Goal: Navigation & Orientation: Find specific page/section

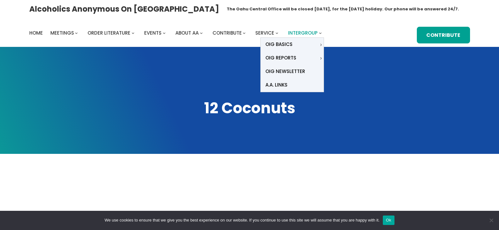
click at [297, 31] on span "Intergroup" at bounding box center [303, 33] width 30 height 7
click at [278, 80] on link "A.A. Links Alcoholics Anonymous World Services AA Grapevine Hawaii Area 17 West…" at bounding box center [292, 85] width 63 height 14
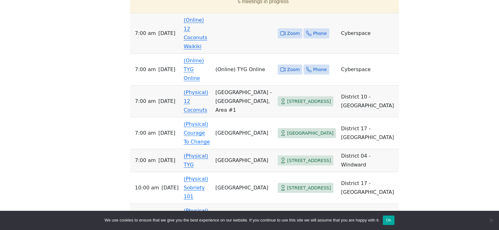
scroll to position [285, 0]
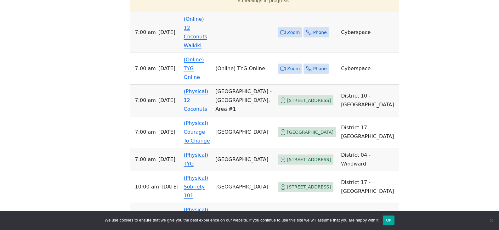
click at [204, 48] on link "(Online) 12 Coconuts Waikiki" at bounding box center [195, 32] width 23 height 32
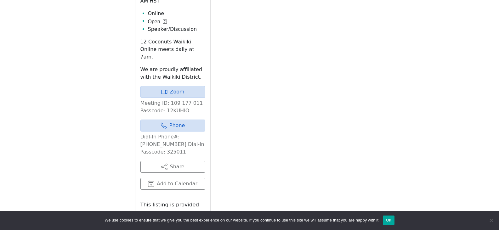
scroll to position [249, 0]
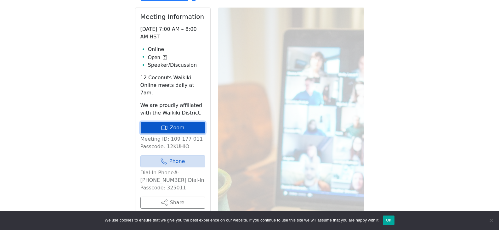
click at [188, 134] on link "Zoom" at bounding box center [172, 128] width 65 height 12
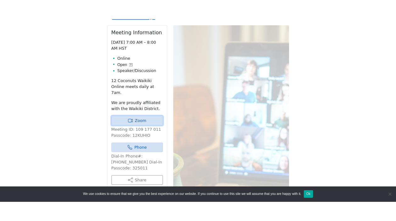
scroll to position [285, 0]
